Goal: Information Seeking & Learning: Find specific fact

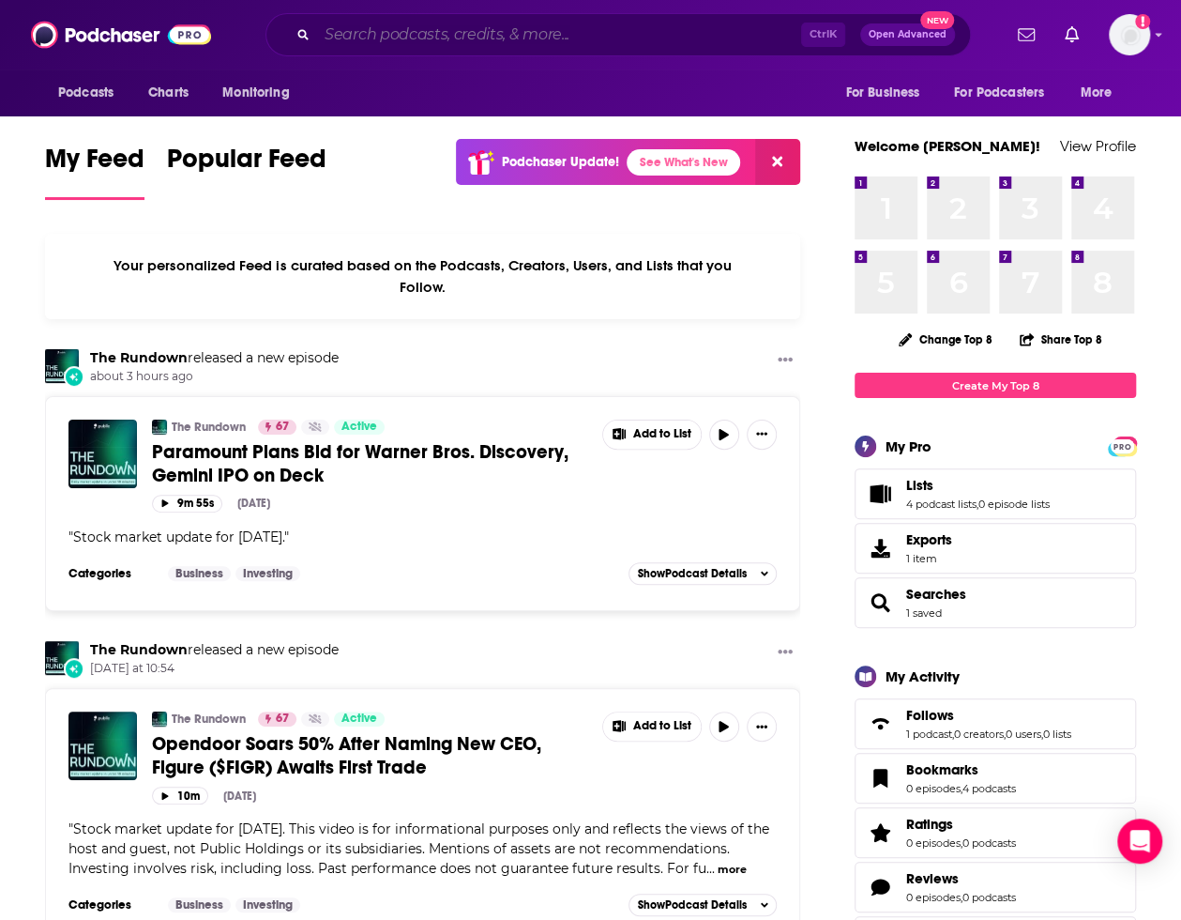
click at [501, 28] on input "Search podcasts, credits, & more..." at bounding box center [559, 35] width 484 height 30
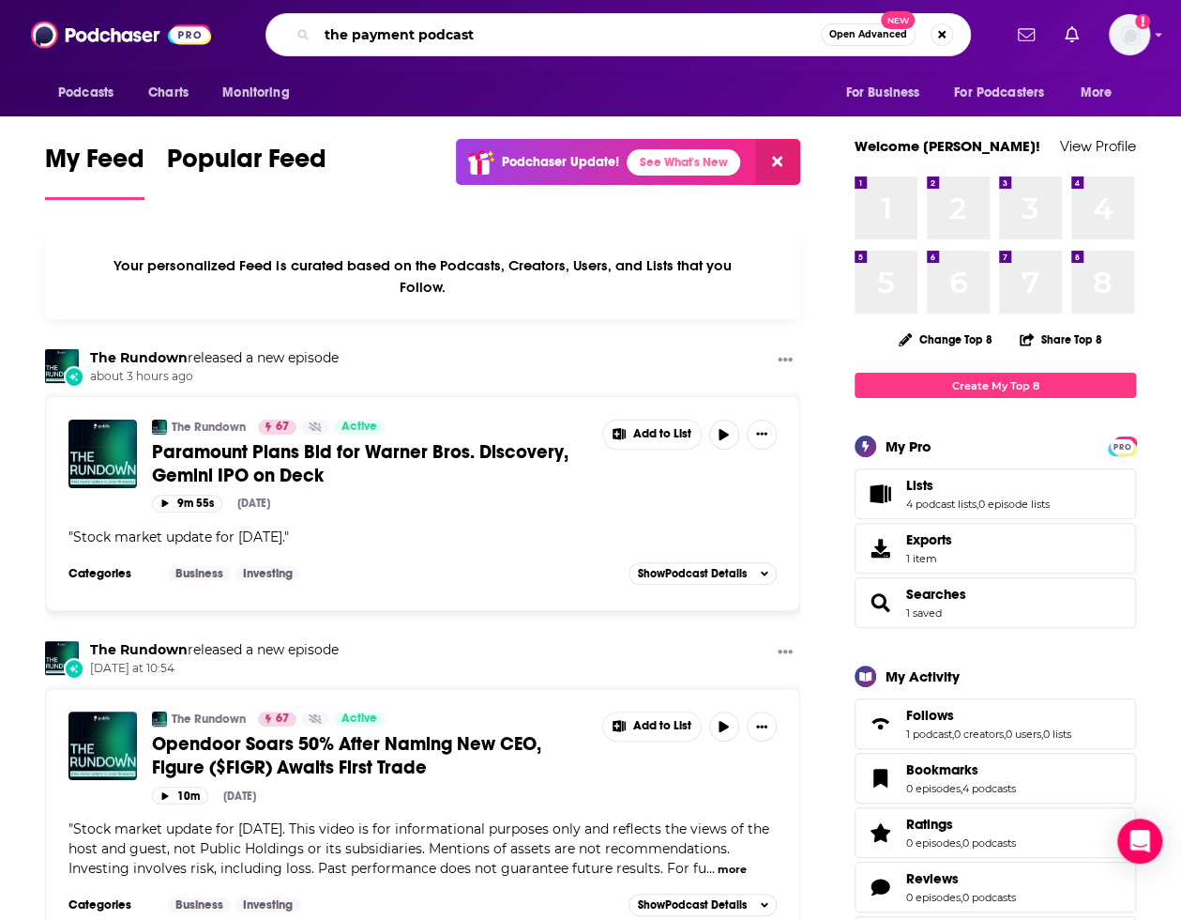
type input "the payment podcast"
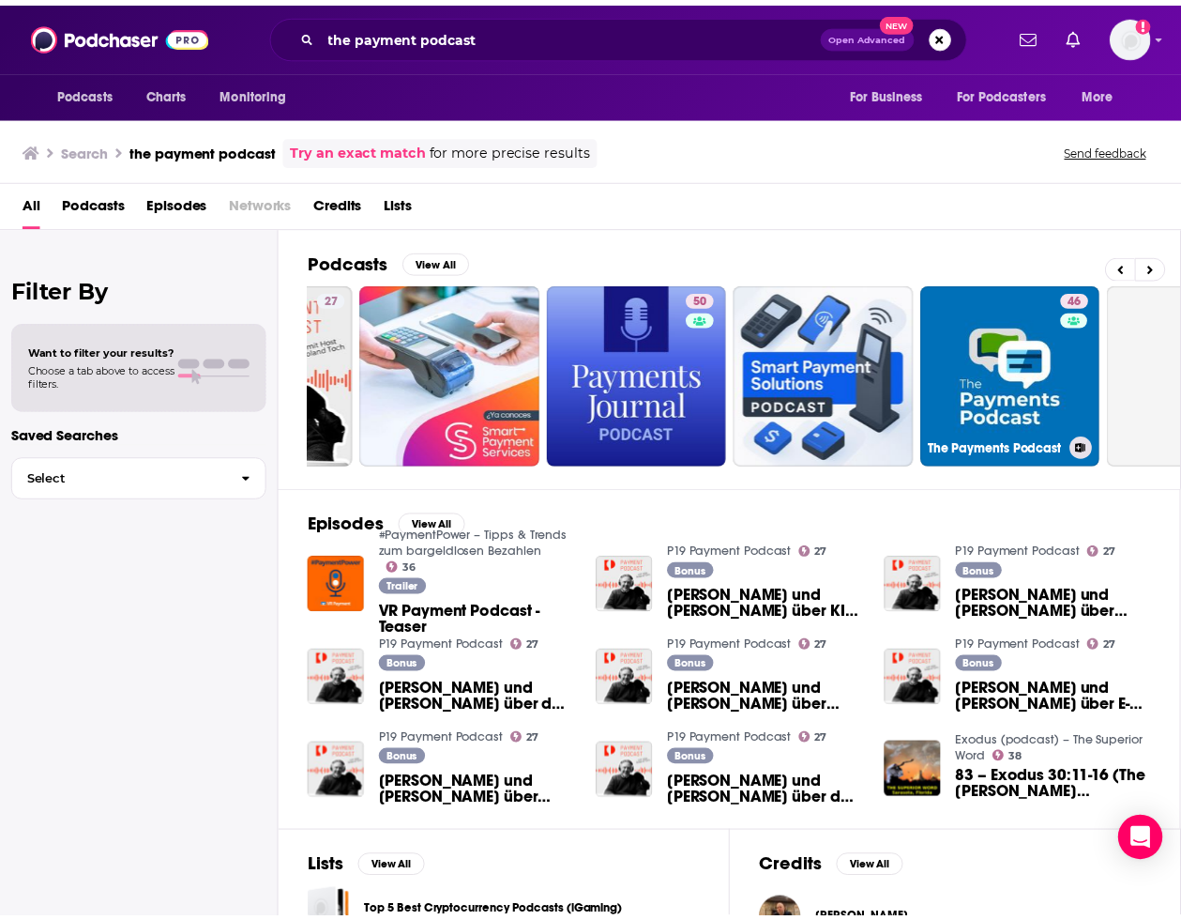
scroll to position [0, 417]
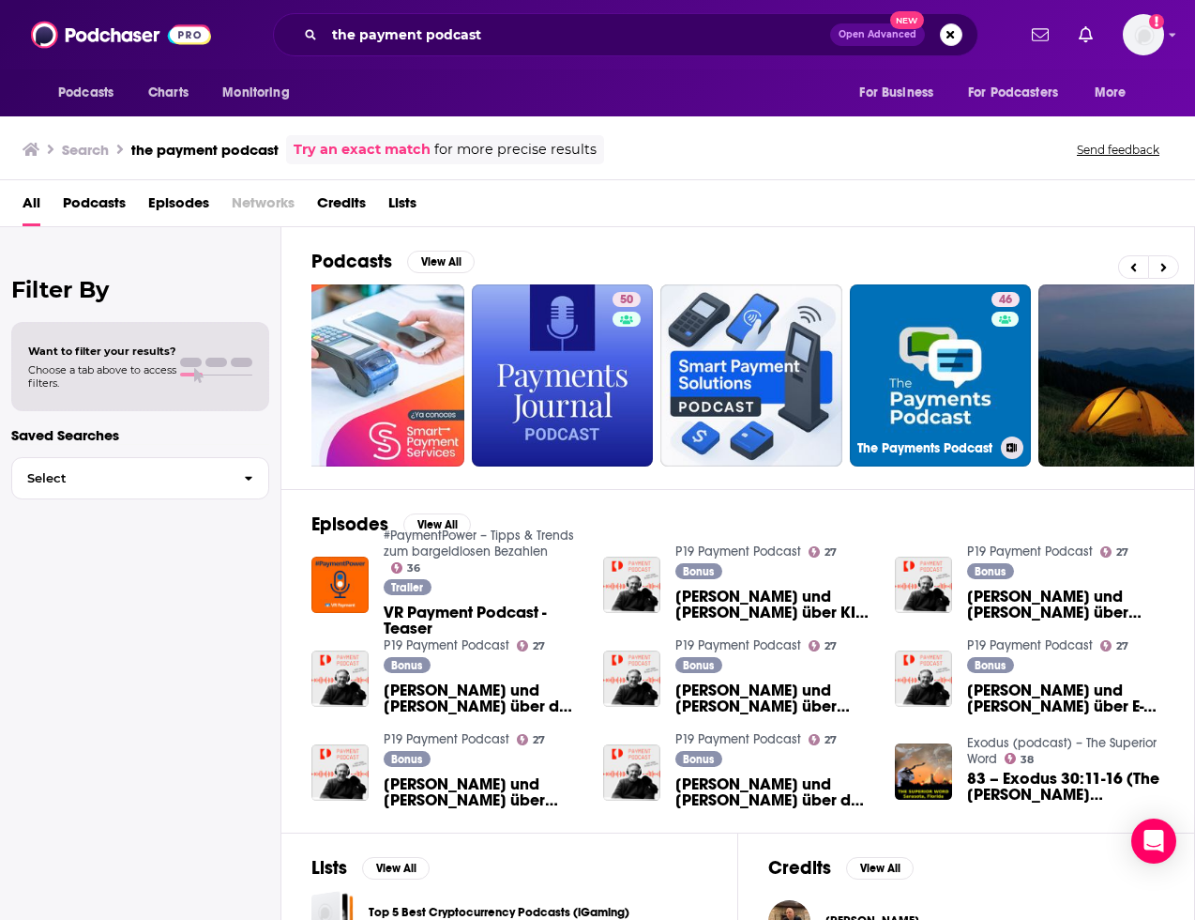
click at [942, 351] on link "46 The Payments Podcast" at bounding box center [941, 375] width 182 height 182
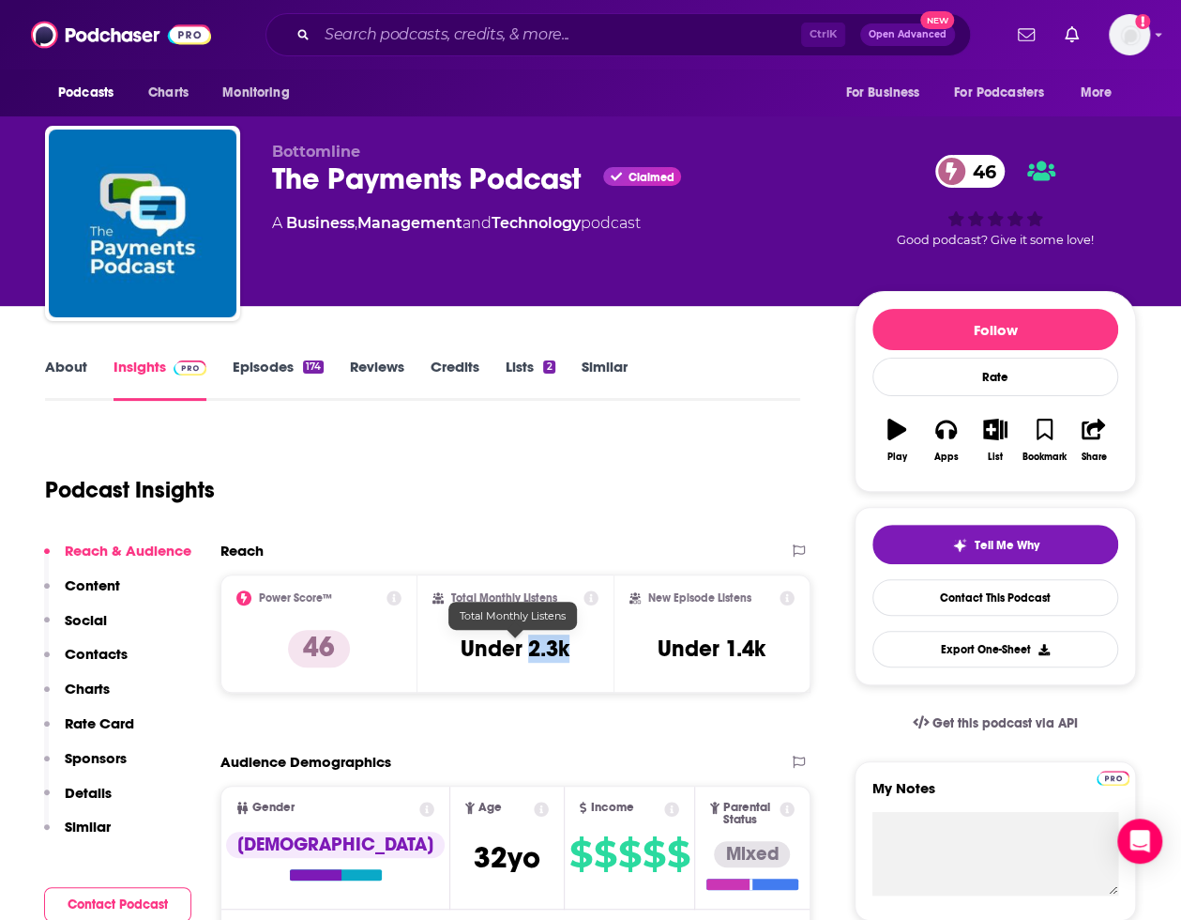
drag, startPoint x: 528, startPoint y: 650, endPoint x: 587, endPoint y: 649, distance: 59.1
click at [587, 649] on div "Total Monthly Listens Under 2.3k" at bounding box center [516, 633] width 167 height 86
copy h3 "2.3k"
